Goal: Task Accomplishment & Management: Manage account settings

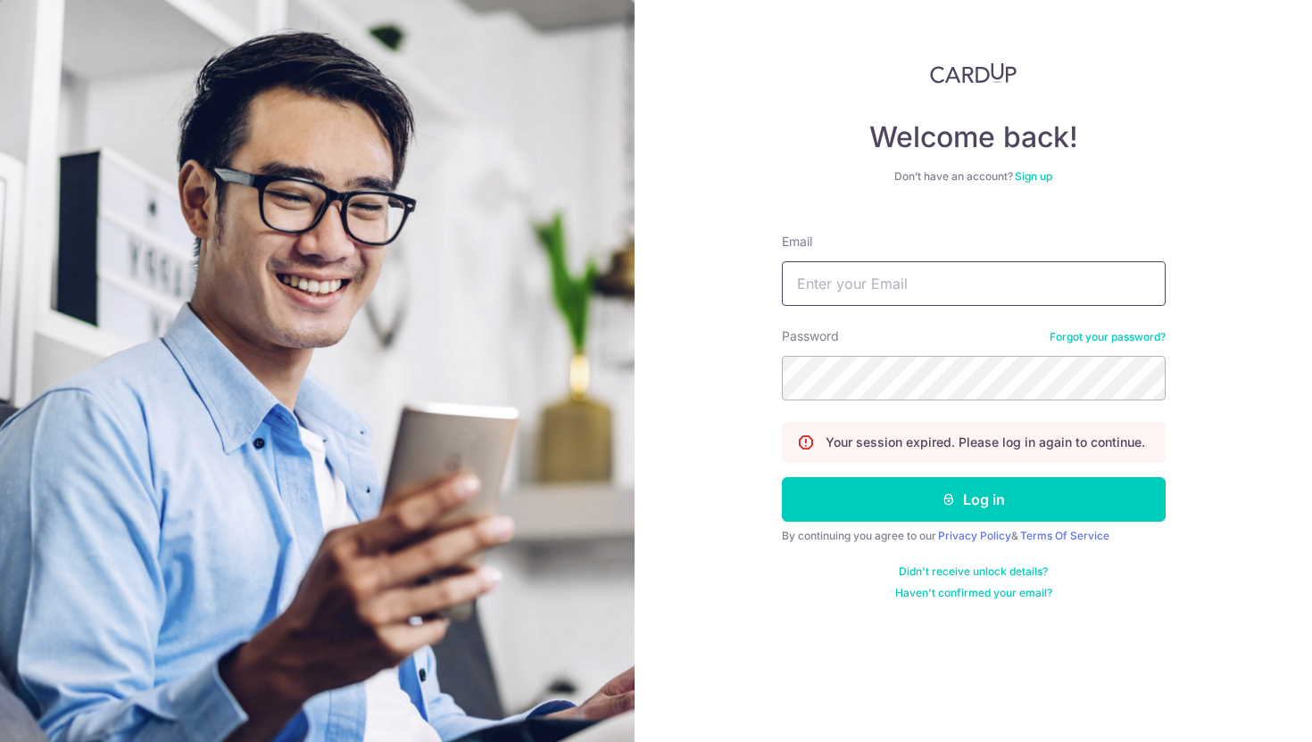
click at [924, 280] on input "Email" at bounding box center [974, 283] width 384 height 45
type input "[EMAIL_ADDRESS][DOMAIN_NAME]"
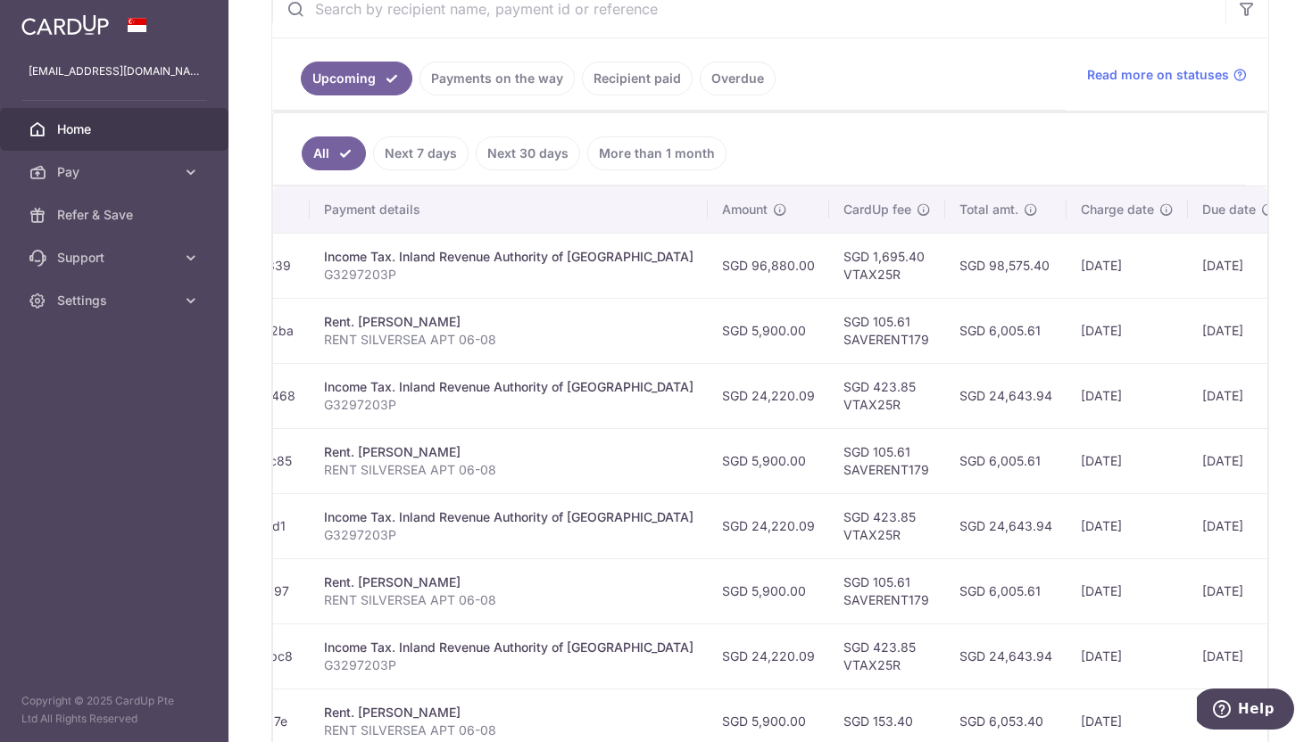
scroll to position [0, 411]
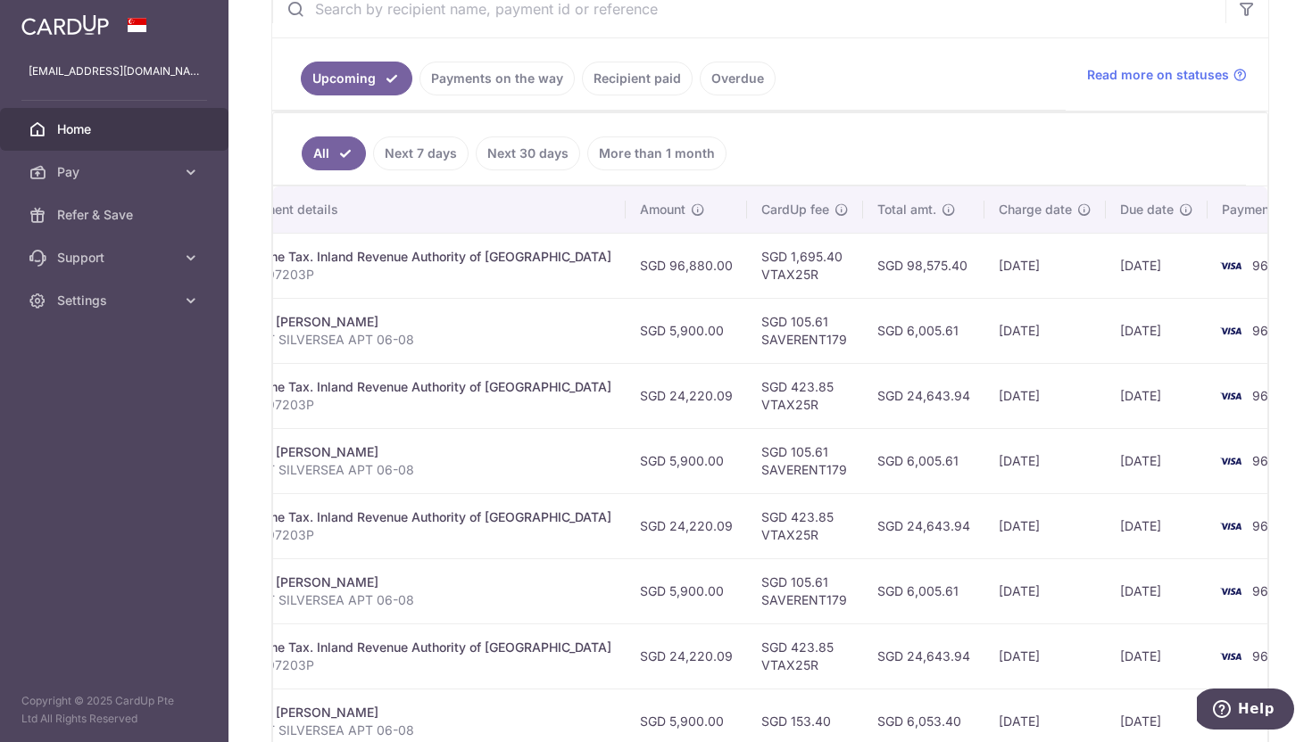
click at [1288, 129] on div "× Pause Schedule Pause all future payments in this series Pause just this one p…" at bounding box center [769, 371] width 1083 height 742
